Goal: Obtain resource: Download file/media

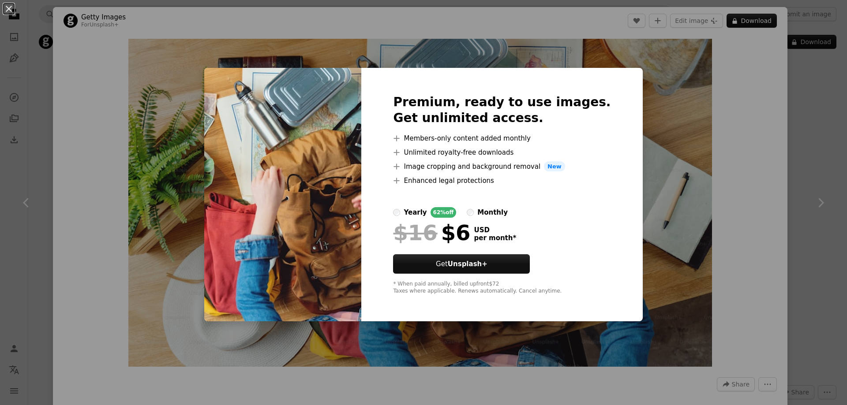
scroll to position [441, 0]
click at [727, 270] on div "An X shape Premium, ready to use images. Get unlimited access. A plus sign Memb…" at bounding box center [423, 202] width 847 height 405
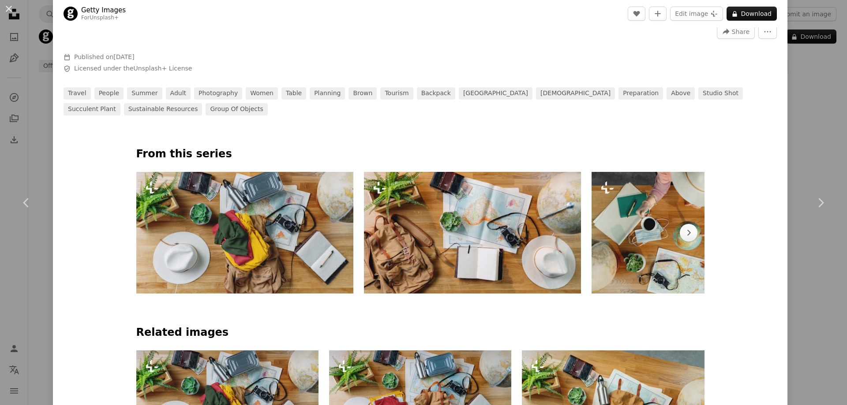
scroll to position [529, 0]
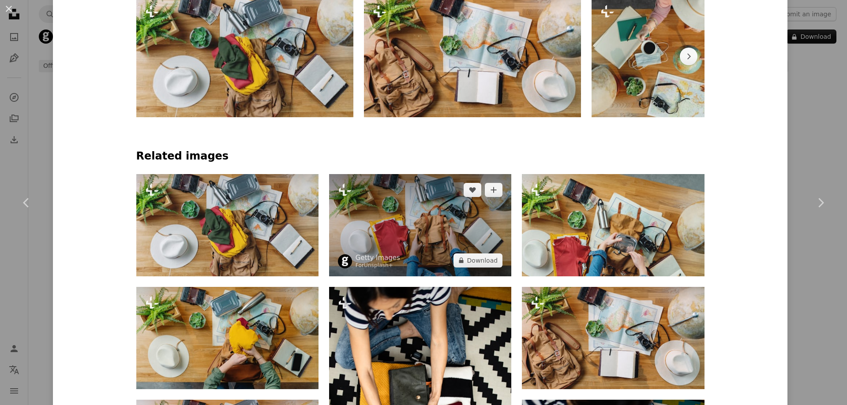
click at [385, 230] on img at bounding box center [420, 225] width 182 height 102
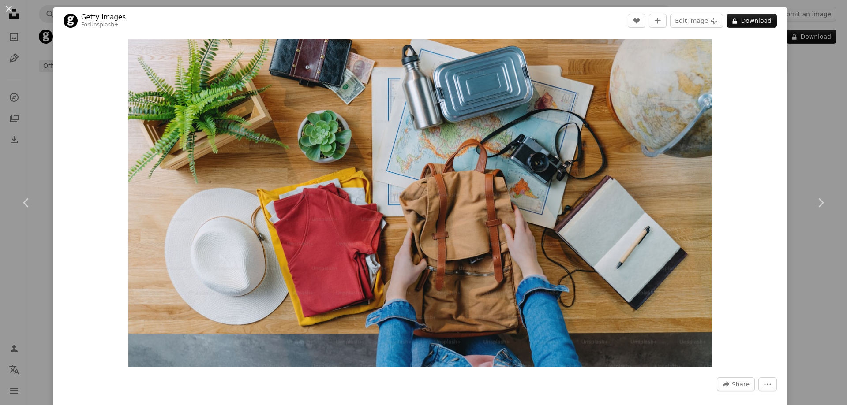
click at [798, 89] on div "An X shape Chevron left Chevron right Getty Images For Unsplash+ A heart A plus…" at bounding box center [423, 202] width 847 height 405
